Goal: Information Seeking & Learning: Learn about a topic

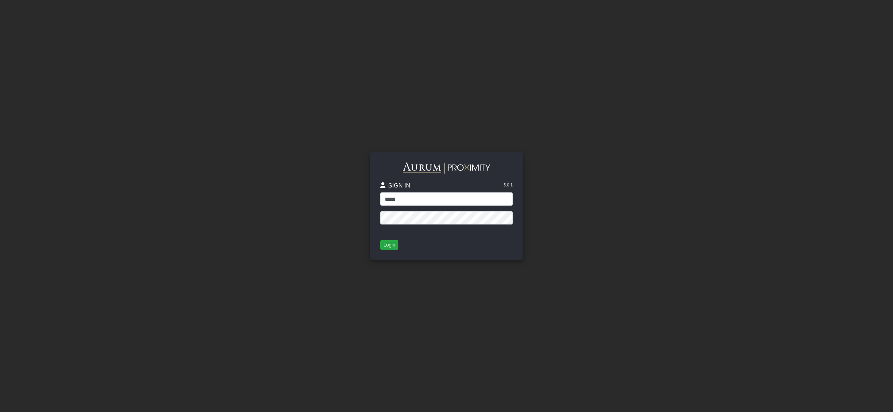
type input "*****"
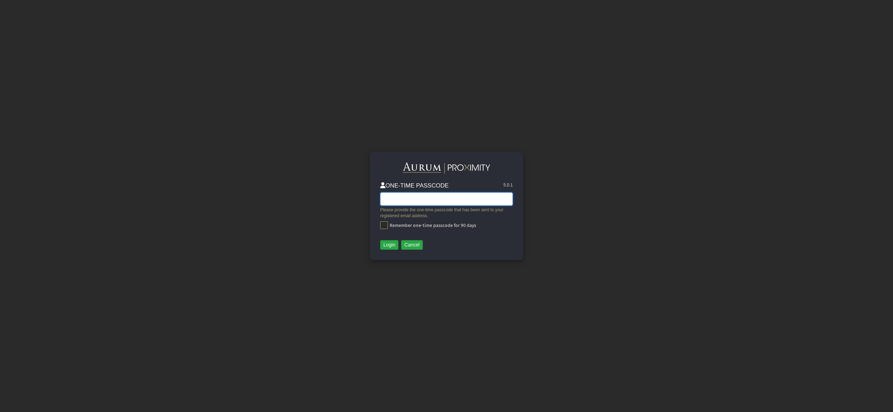
click at [403, 204] on input "text" at bounding box center [446, 198] width 133 height 13
type input "******"
click at [387, 244] on button "Login" at bounding box center [389, 245] width 18 height 10
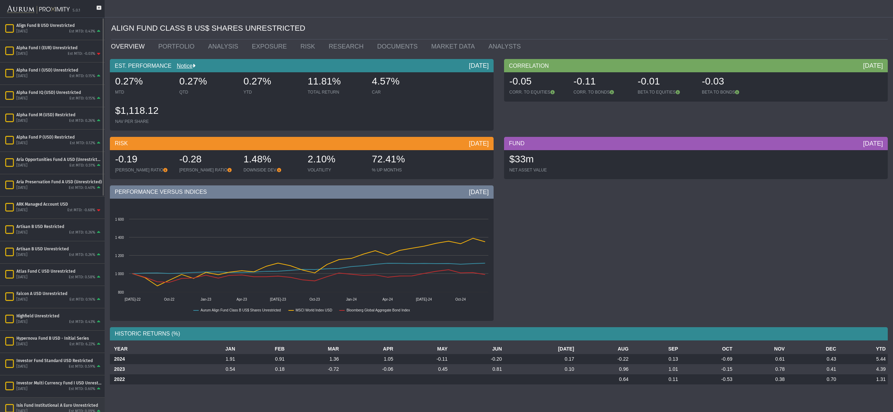
click at [39, 403] on div "Isis Fund Institutional A Euro Unrestricted" at bounding box center [58, 405] width 85 height 6
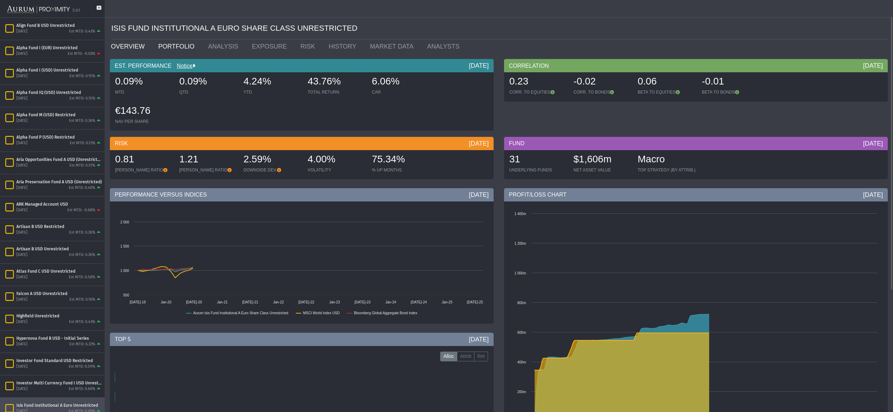
click at [168, 43] on link "PORTFOLIO" at bounding box center [178, 46] width 50 height 14
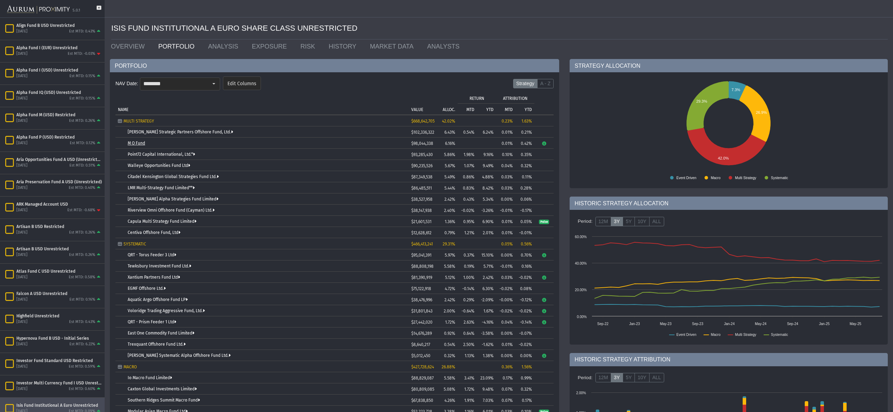
click at [139, 142] on link "M O Fund" at bounding box center [136, 143] width 17 height 5
click at [132, 143] on link "M O Fund" at bounding box center [136, 143] width 17 height 5
click at [134, 155] on link "Point72 Capital International, Ltd.*" at bounding box center [161, 154] width 67 height 5
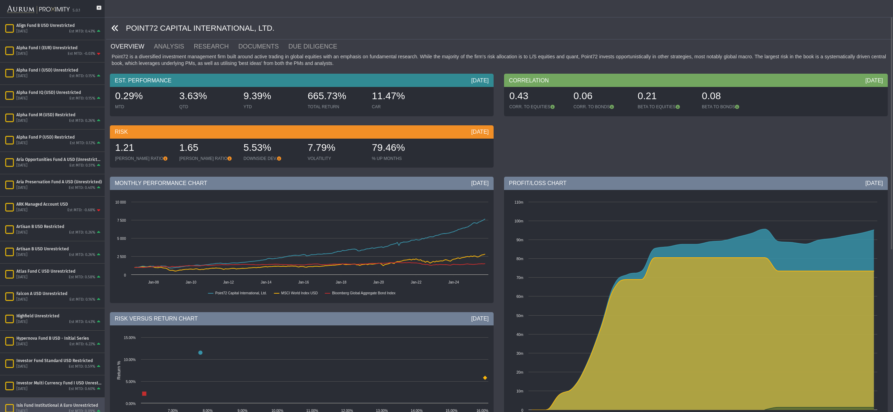
click at [114, 28] on icon at bounding box center [115, 28] width 8 height 8
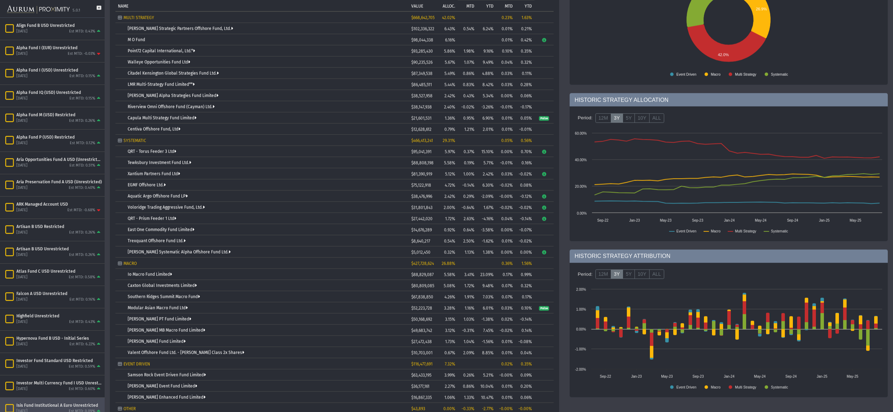
scroll to position [149, 0]
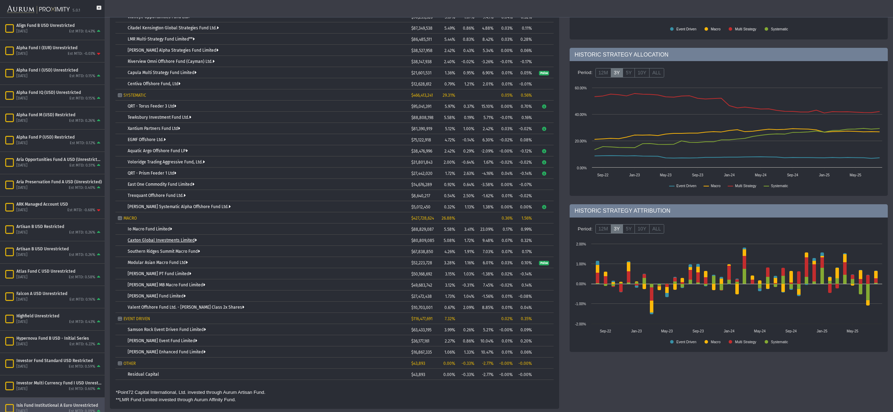
click at [161, 238] on link "Caxton Global Investments Limited" at bounding box center [162, 240] width 69 height 5
